Goal: Find specific page/section: Find specific page/section

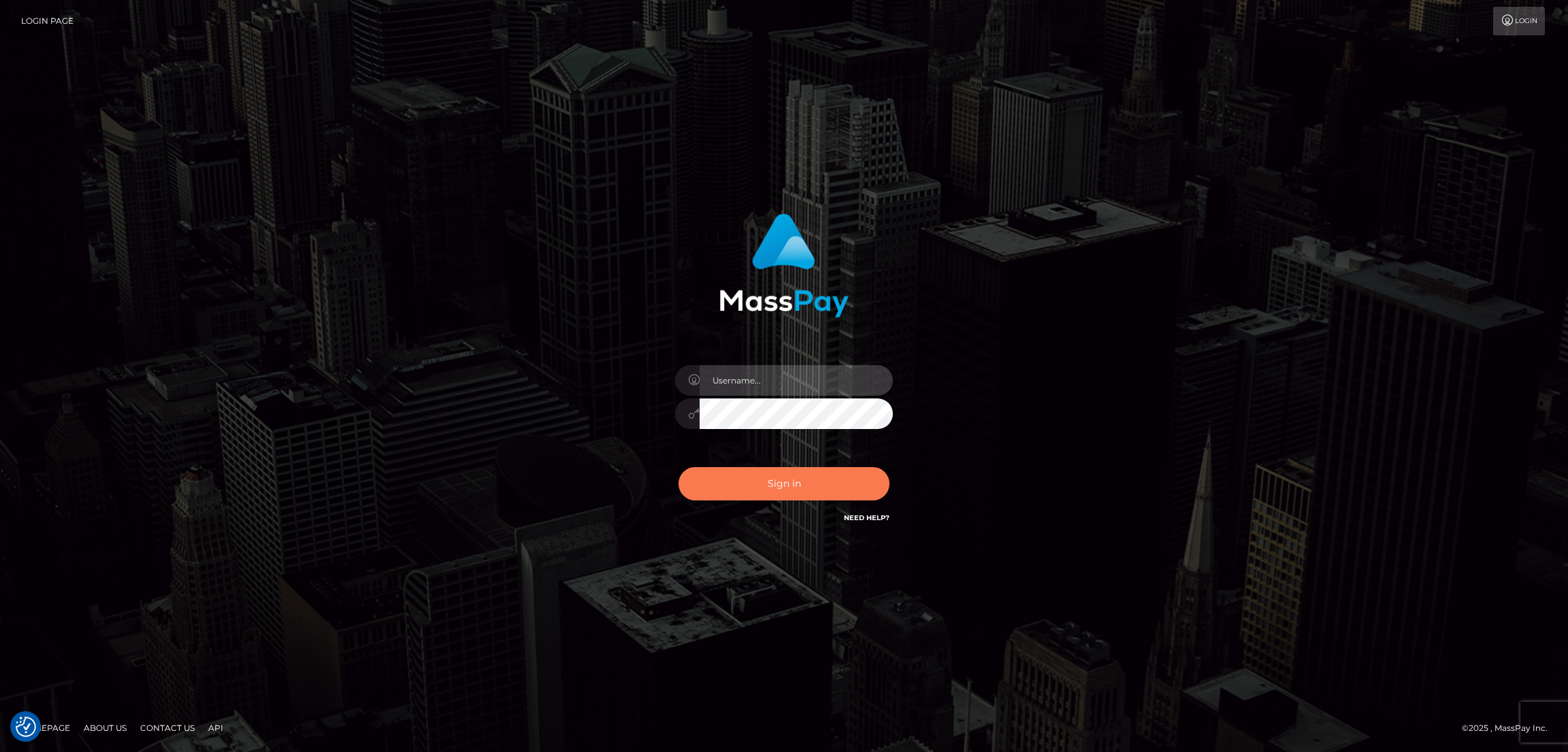
type input "by.es2"
click at [764, 491] on button "Sign in" at bounding box center [784, 485] width 211 height 34
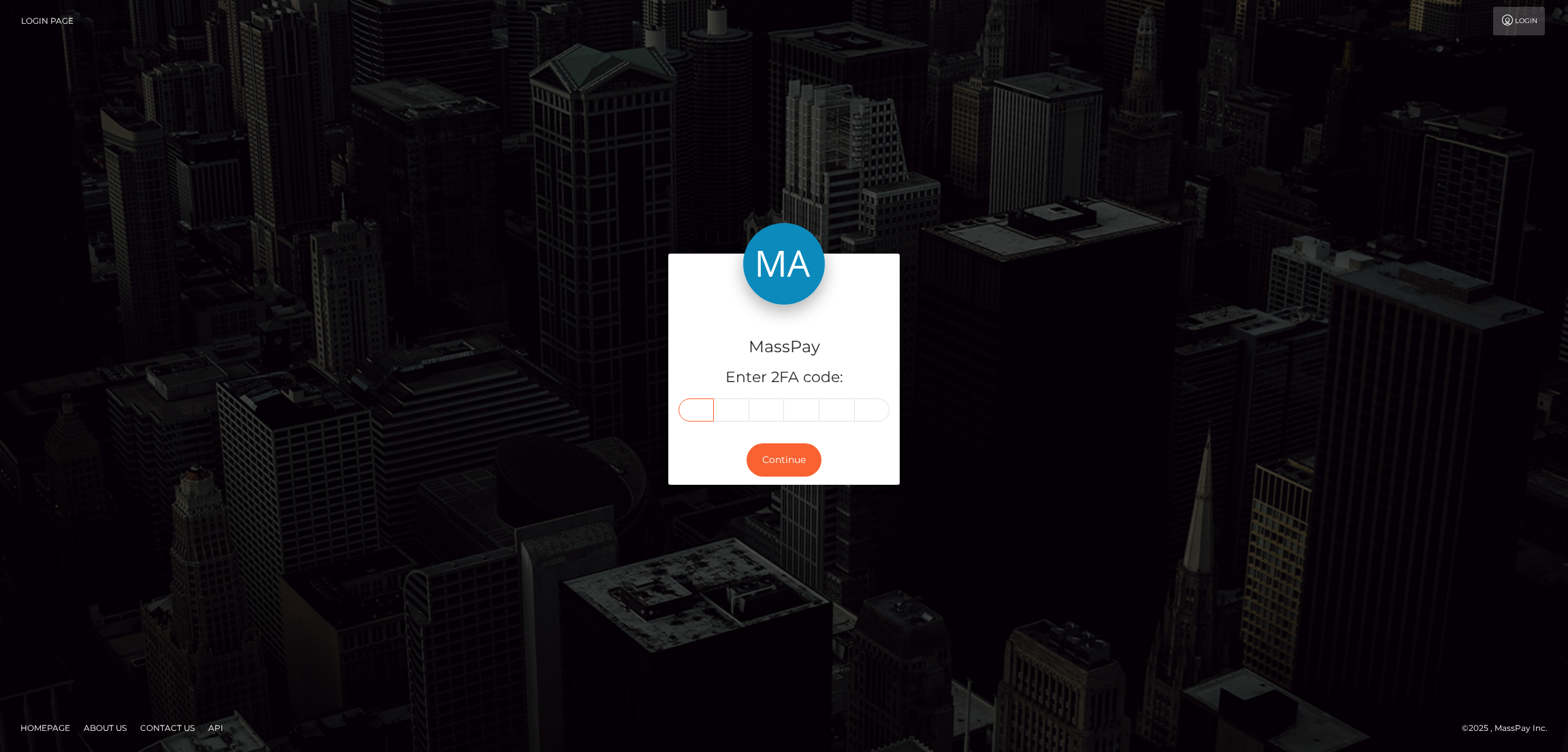
click at [695, 410] on input "text" at bounding box center [696, 410] width 36 height 23
paste input "5"
type input "5"
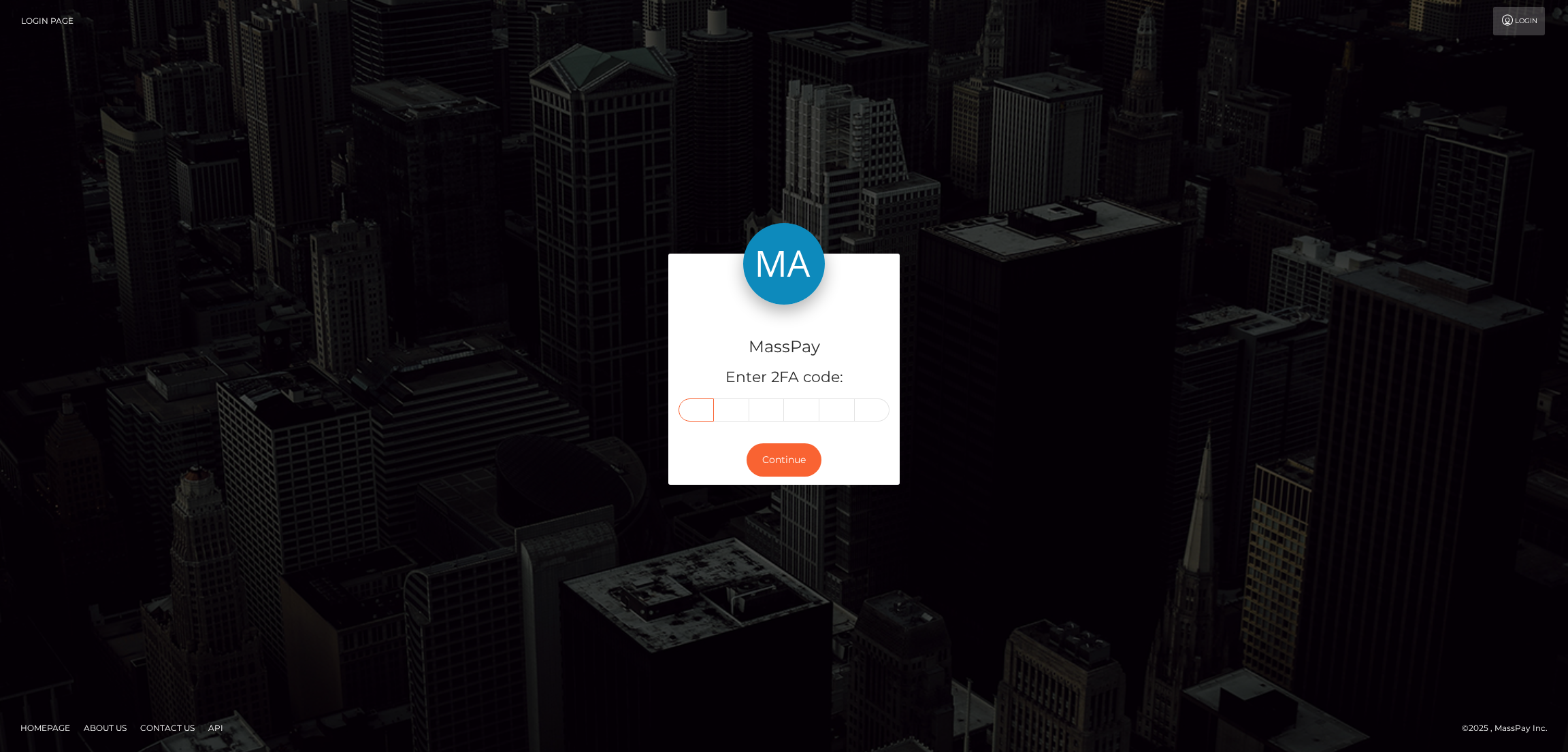
type input "8"
type input "2"
type input "3"
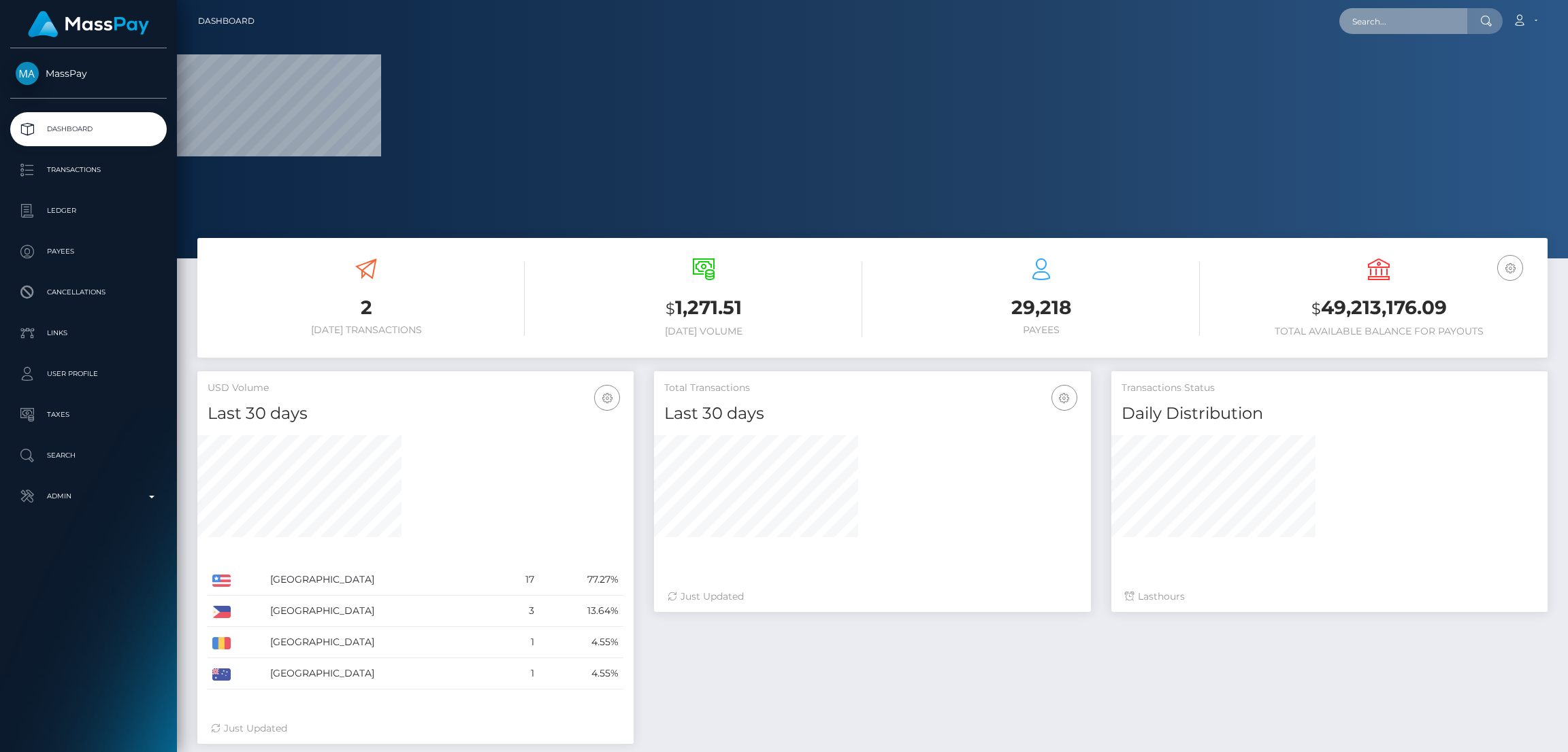
click at [1359, 24] on input "text" at bounding box center [1404, 21] width 128 height 26
paste input "[EMAIL_ADDRESS][DOMAIN_NAME]"
type input "[EMAIL_ADDRESS][DOMAIN_NAME]"
click at [1416, 14] on input "[EMAIL_ADDRESS][DOMAIN_NAME]" at bounding box center [1404, 21] width 128 height 26
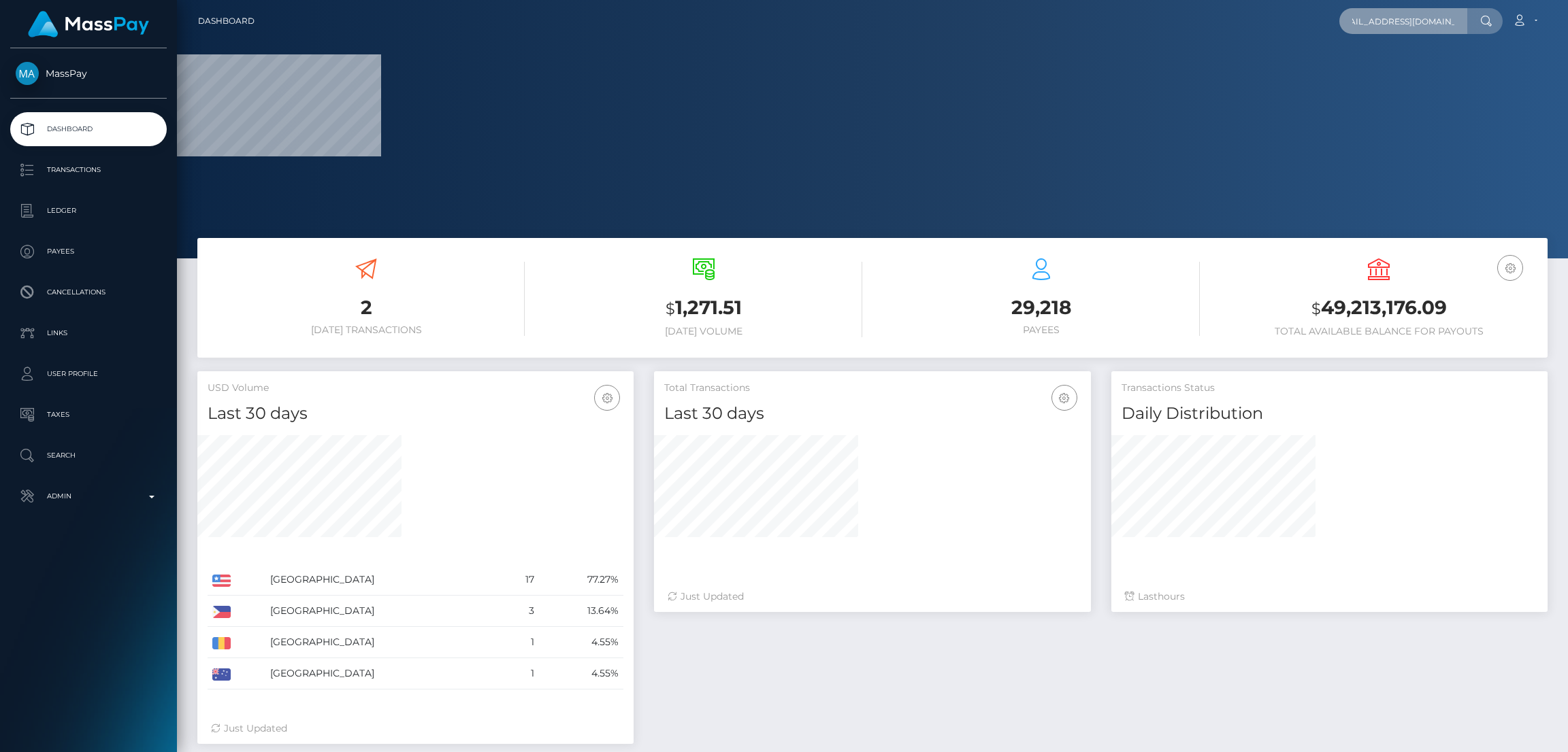
click at [1416, 14] on input "[EMAIL_ADDRESS][DOMAIN_NAME]" at bounding box center [1404, 21] width 128 height 26
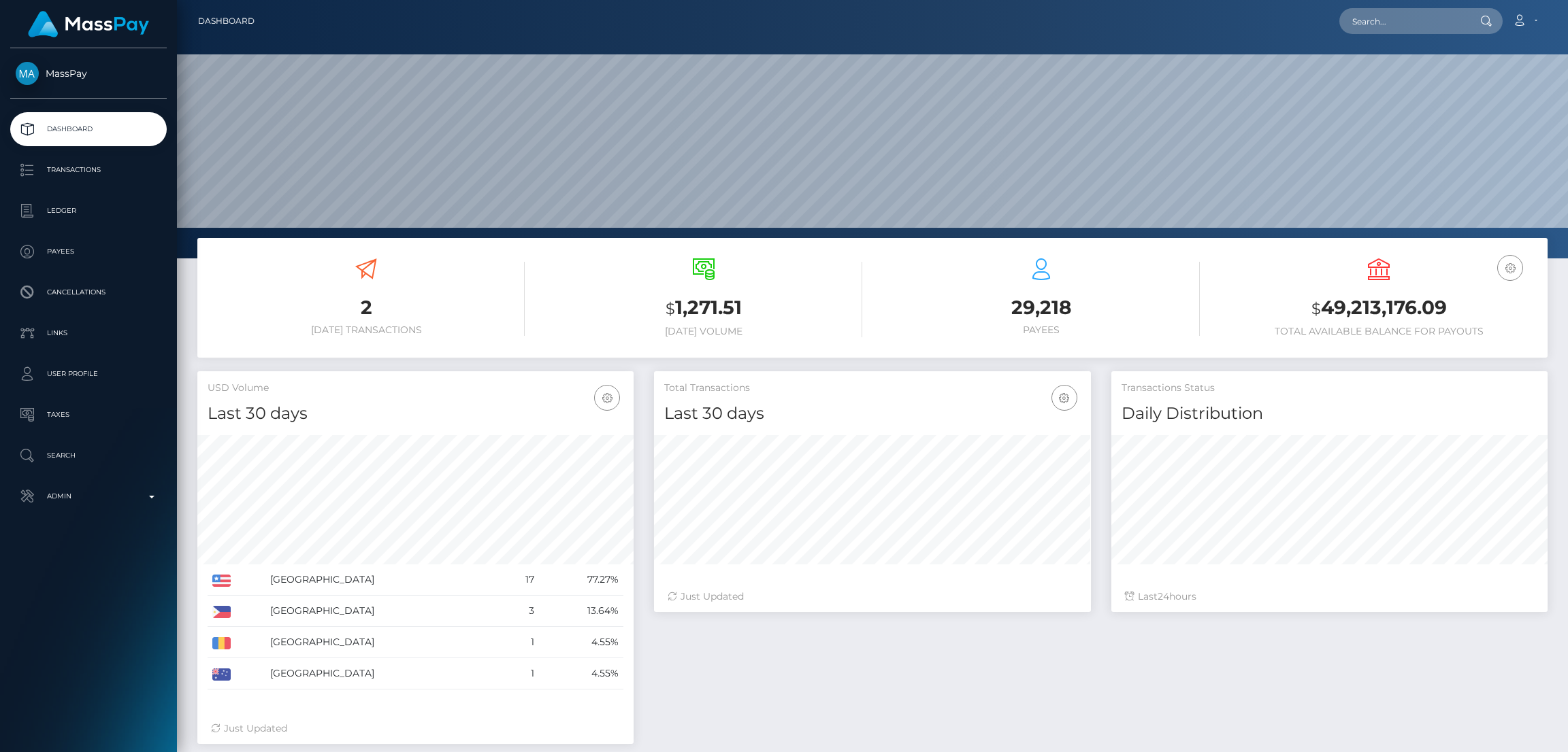
scroll to position [242, 436]
click at [1367, 19] on input "text" at bounding box center [1404, 21] width 128 height 26
paste input "[EMAIL_ADDRESS][DOMAIN_NAME]"
type input "[EMAIL_ADDRESS][DOMAIN_NAME]"
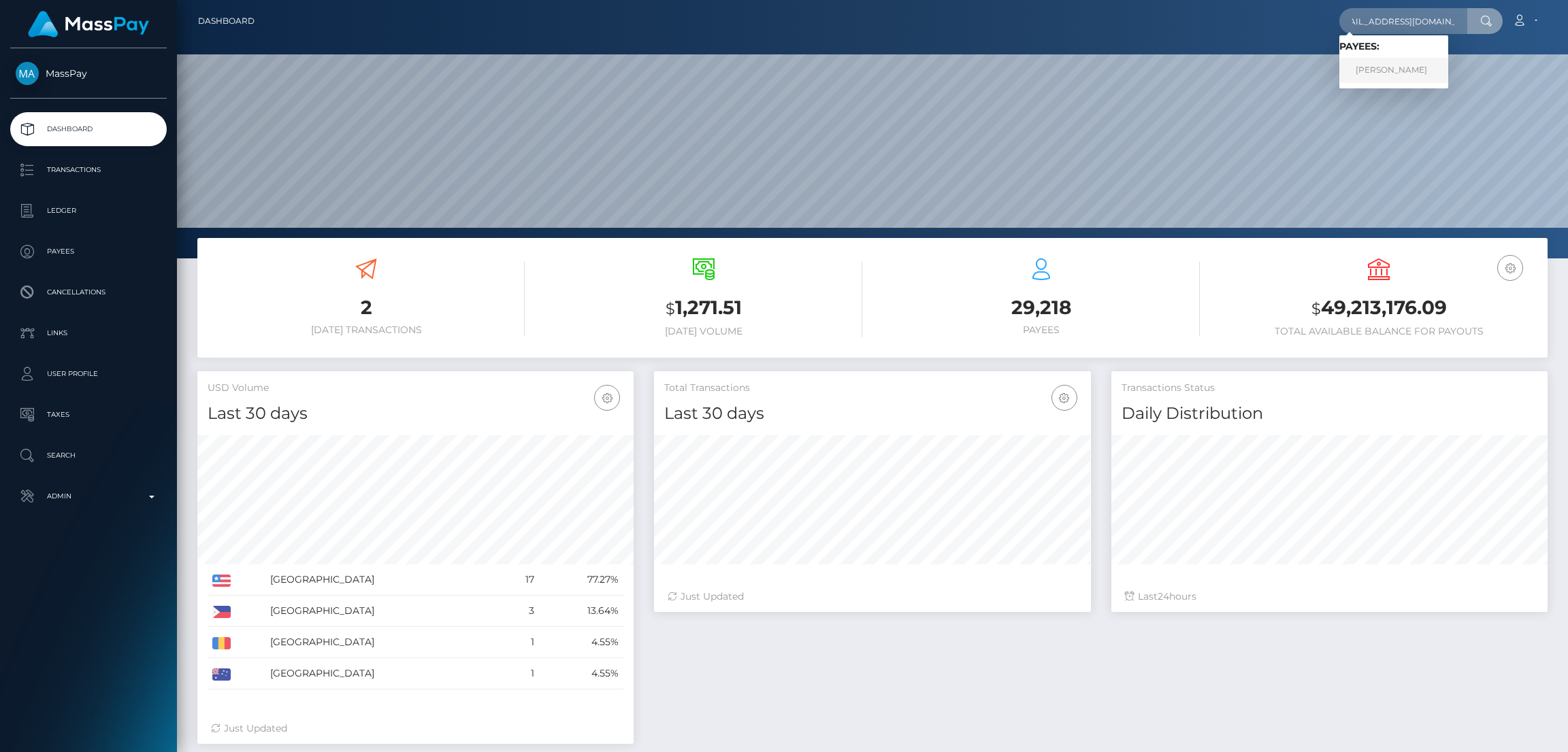
click at [1422, 71] on link "[PERSON_NAME]" at bounding box center [1394, 71] width 109 height 26
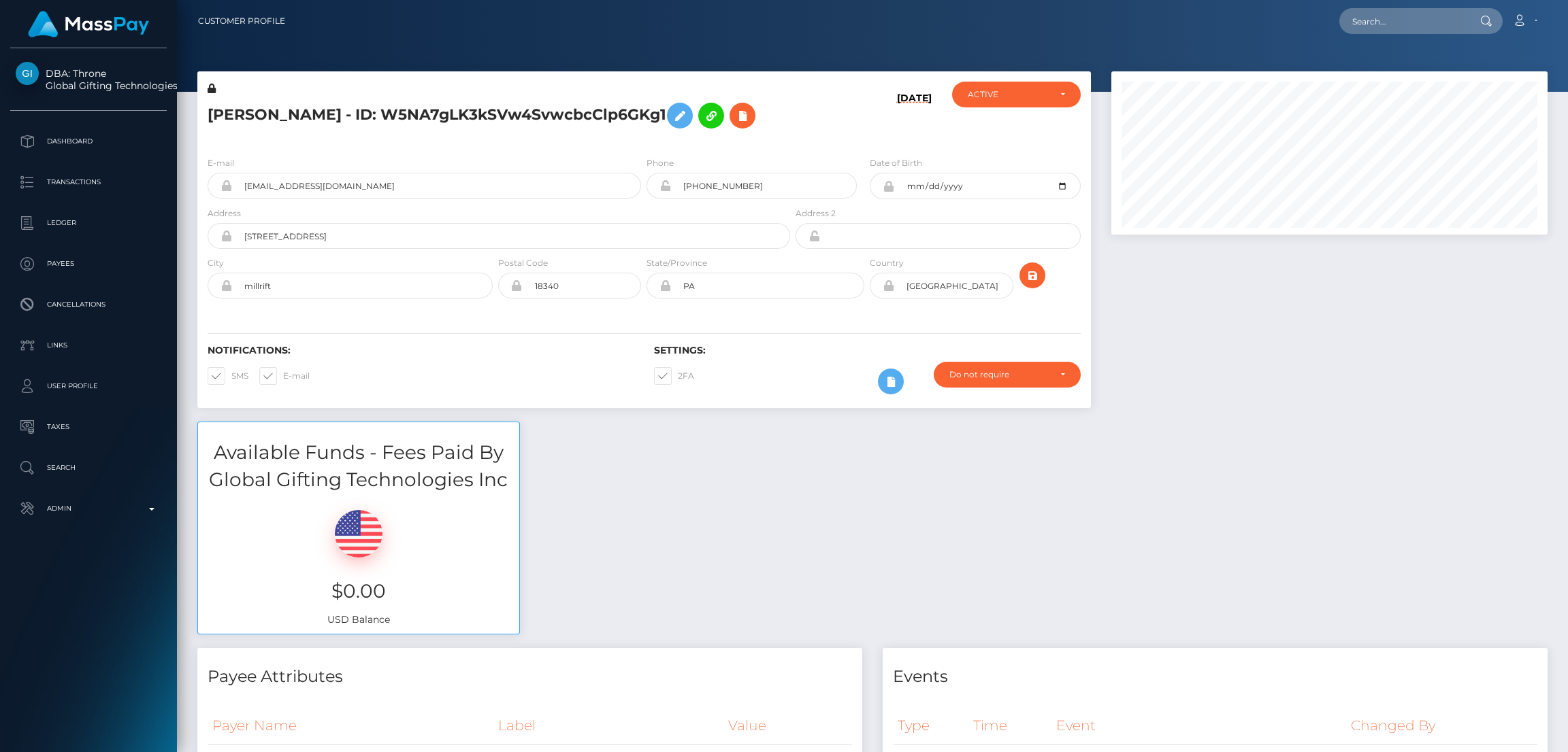
scroll to position [163, 436]
click at [247, 111] on h5 "IDA MARIE RUFF - ID: W5NA7gLK3kSVw4SvwcbcClp6GKg1" at bounding box center [495, 115] width 576 height 39
copy h5 "IDA MARIE RUFF - ID: W5NA7gLK3kSVw4SvwcbcClp6GKg1"
